Goal: Information Seeking & Learning: Check status

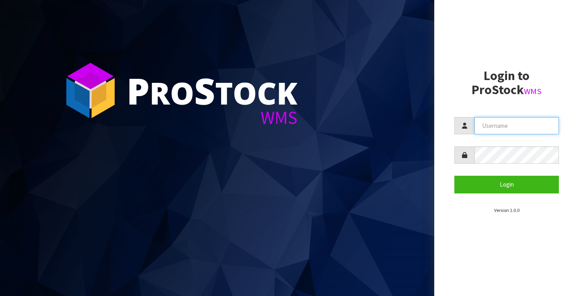
type input "[PERSON_NAME][EMAIL_ADDRESS][PERSON_NAME][DOMAIN_NAME]"
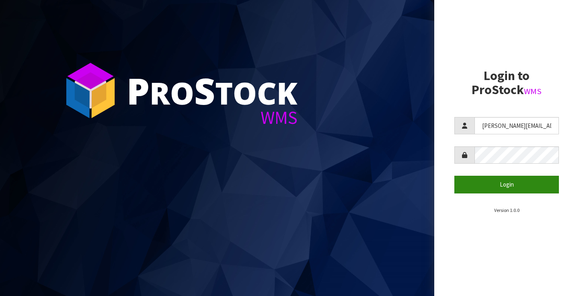
click at [506, 186] on button "Login" at bounding box center [506, 184] width 104 height 17
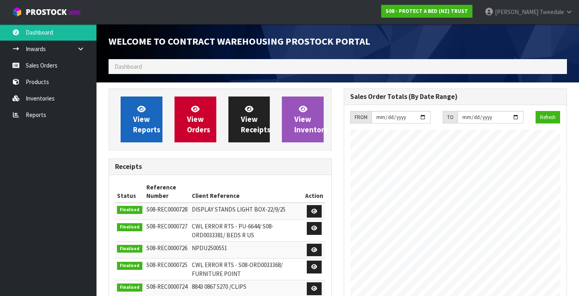
scroll to position [494, 235]
click at [135, 127] on span "View Reports" at bounding box center [146, 119] width 27 height 30
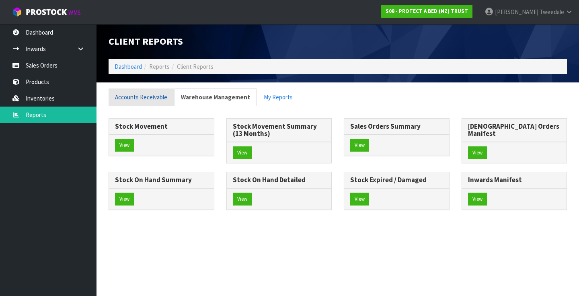
click at [140, 100] on link "Accounts Receivable" at bounding box center [140, 96] width 65 height 17
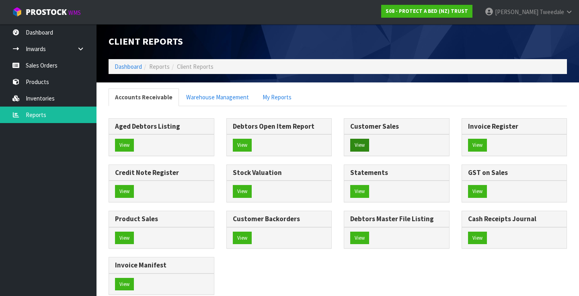
click at [359, 143] on button "View" at bounding box center [359, 145] width 19 height 13
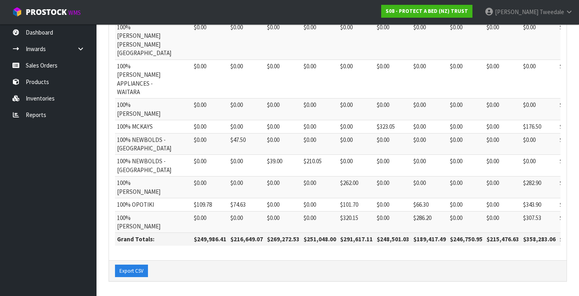
scroll to position [568, 0]
click at [265, 221] on td "$0.00" at bounding box center [283, 222] width 37 height 22
click at [35, 112] on link "Reports" at bounding box center [48, 114] width 96 height 16
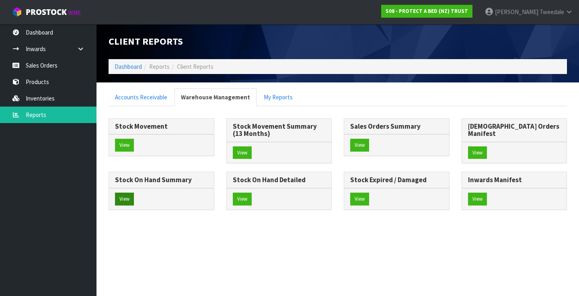
click at [134, 192] on button "View" at bounding box center [124, 198] width 19 height 13
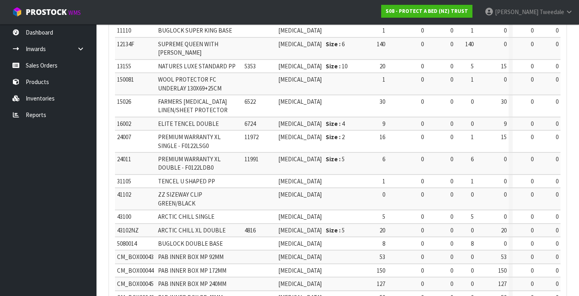
scroll to position [321, 0]
